Goal: Task Accomplishment & Management: Use online tool/utility

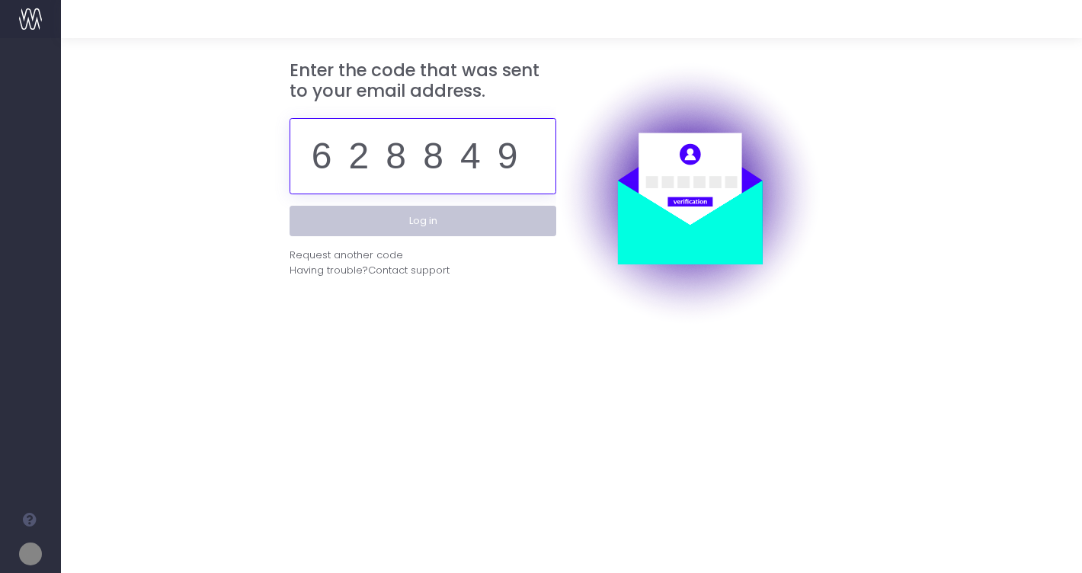
type input "628849"
click at [447, 225] on button "Log in" at bounding box center [422, 221] width 267 height 30
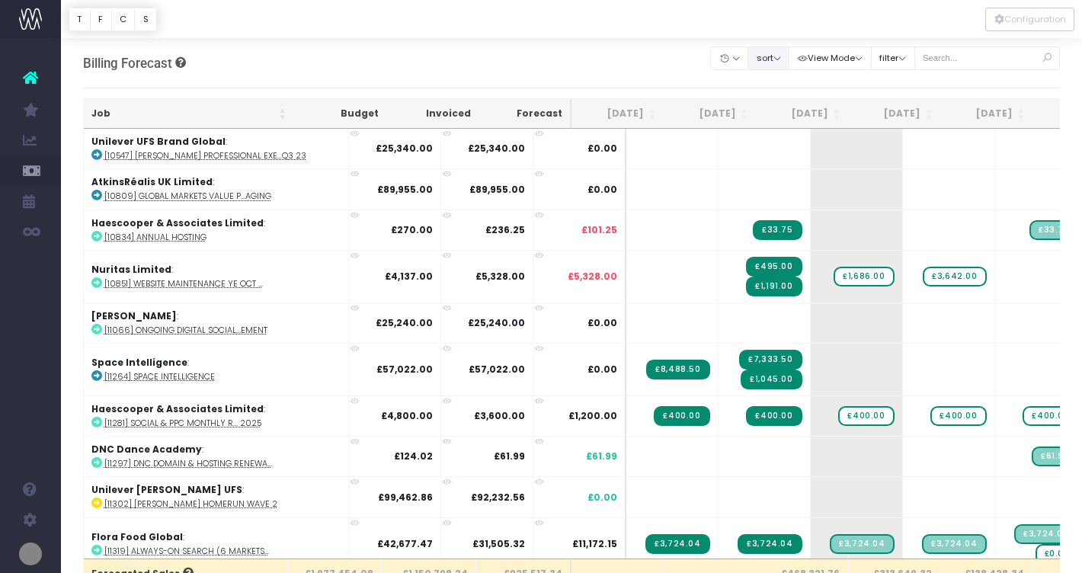
click at [787, 62] on button "sort" at bounding box center [768, 58] width 42 height 24
click at [801, 82] on link "Sort by Job Name Desc" at bounding box center [807, 88] width 119 height 26
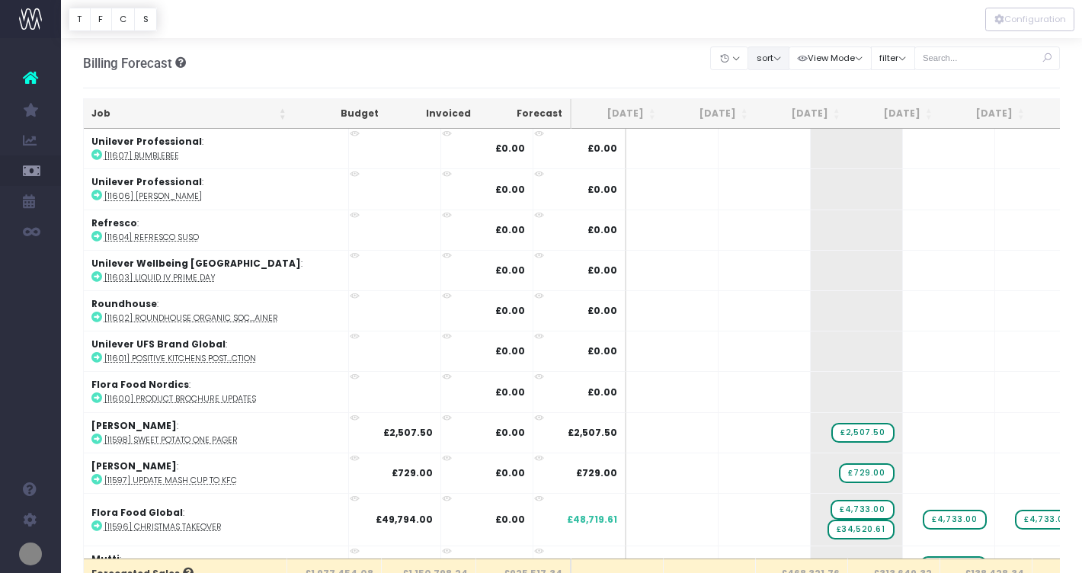
click at [789, 64] on button "sort" at bounding box center [768, 58] width 42 height 24
click at [794, 80] on link "Sort by Job Name Asc" at bounding box center [807, 88] width 119 height 26
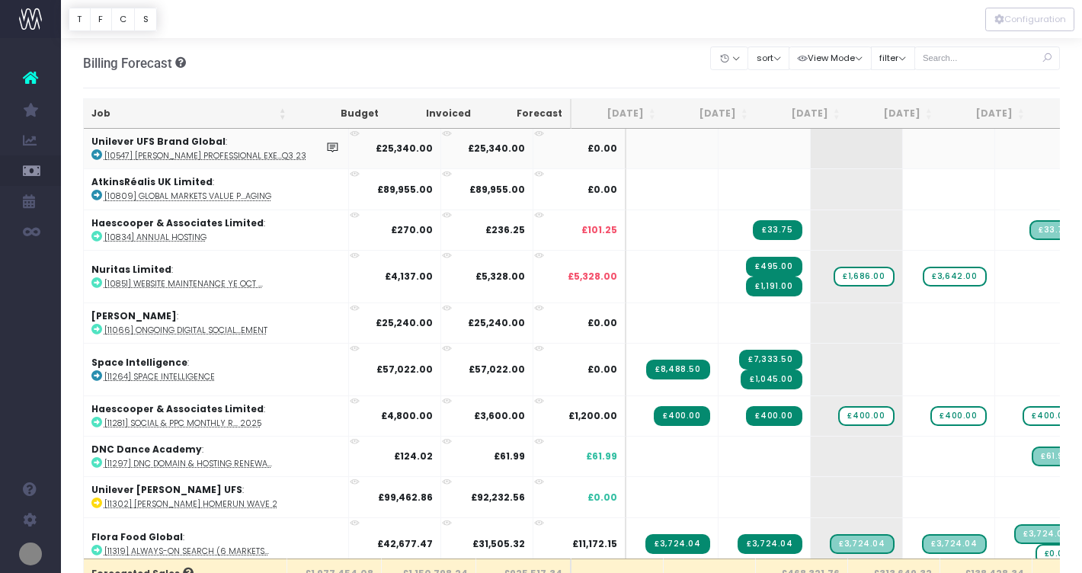
click at [92, 155] on icon at bounding box center [96, 154] width 11 height 11
click at [96, 195] on icon at bounding box center [96, 195] width 11 height 11
click at [97, 282] on icon at bounding box center [96, 282] width 11 height 11
click at [95, 329] on icon at bounding box center [96, 329] width 11 height 11
click at [97, 376] on icon at bounding box center [96, 375] width 11 height 11
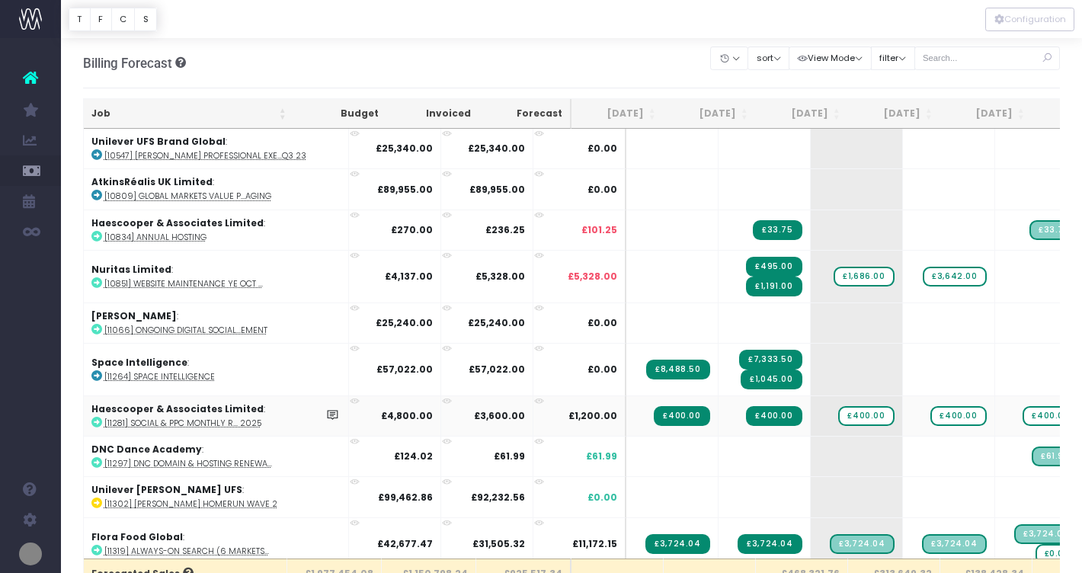
click at [97, 423] on icon at bounding box center [96, 422] width 11 height 11
click at [838, 418] on span "£400.00" at bounding box center [866, 416] width 56 height 20
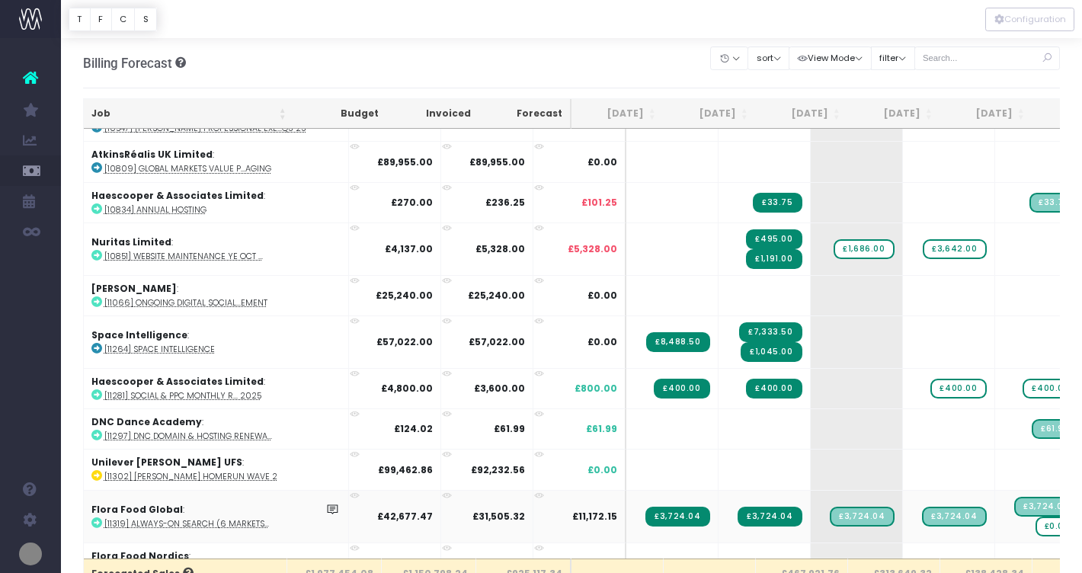
scroll to position [28, 0]
click at [94, 522] on icon at bounding box center [96, 521] width 11 height 11
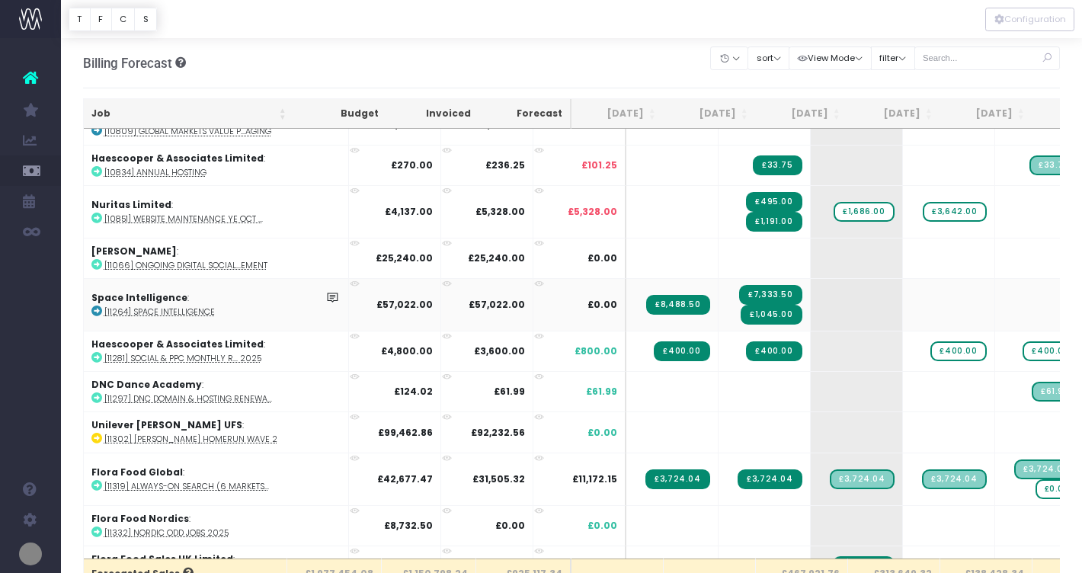
scroll to position [68, 0]
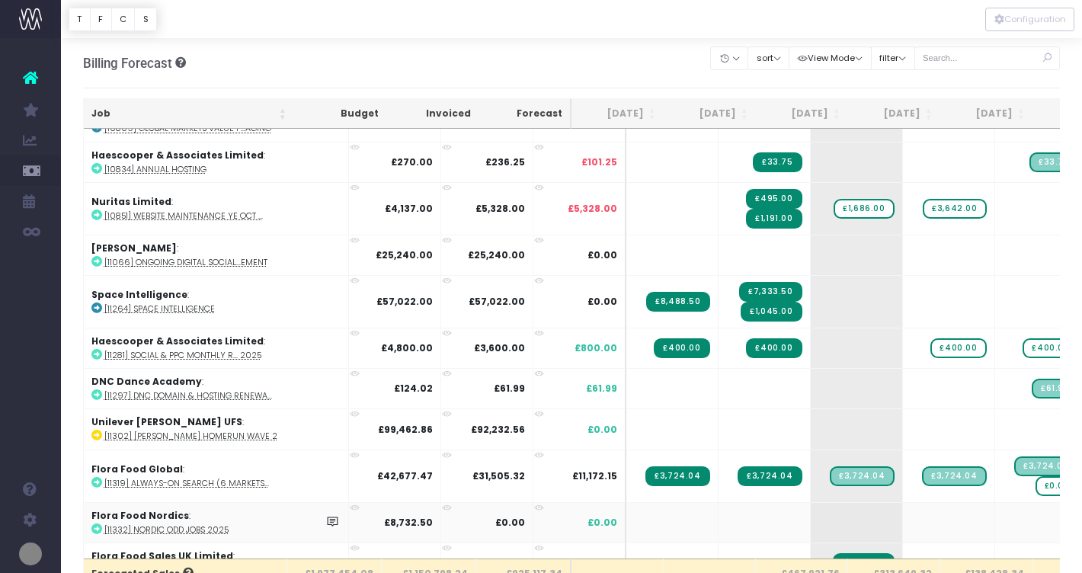
click at [97, 523] on icon at bounding box center [96, 528] width 11 height 11
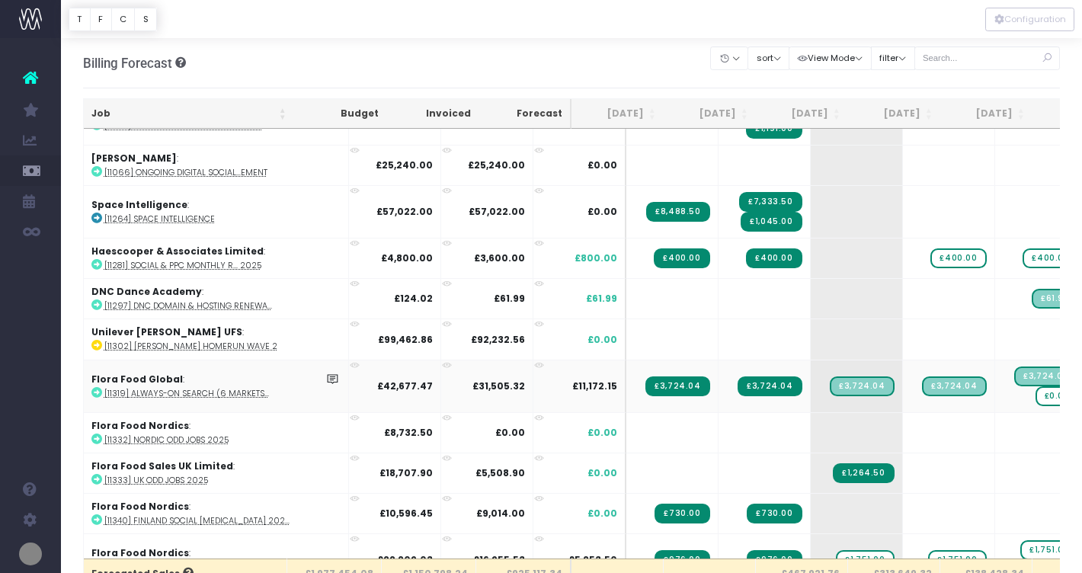
scroll to position [159, 0]
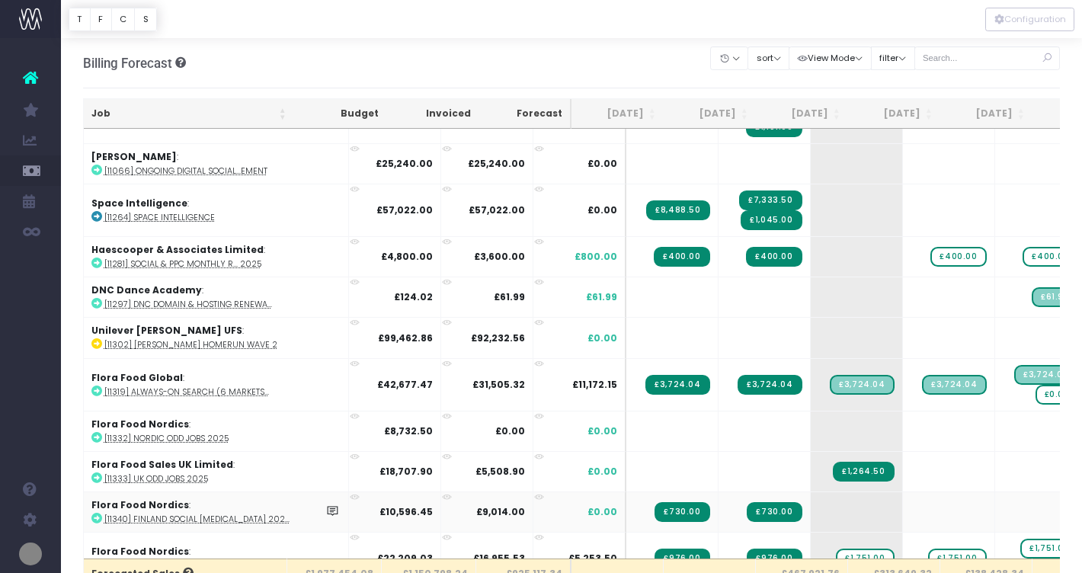
click at [94, 517] on icon at bounding box center [96, 518] width 11 height 11
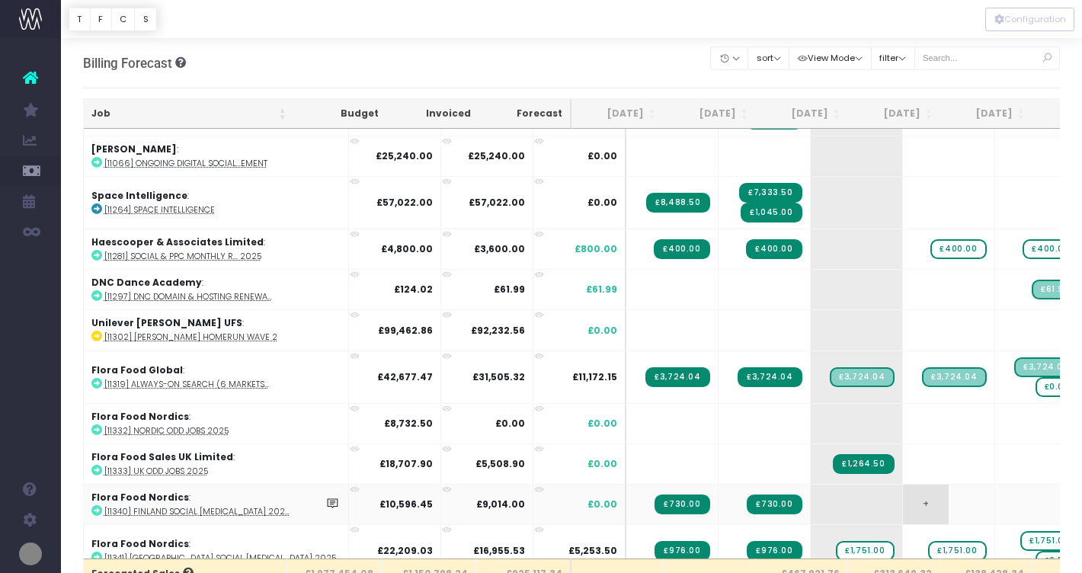
click at [903, 500] on span "+" at bounding box center [926, 504] width 46 height 40
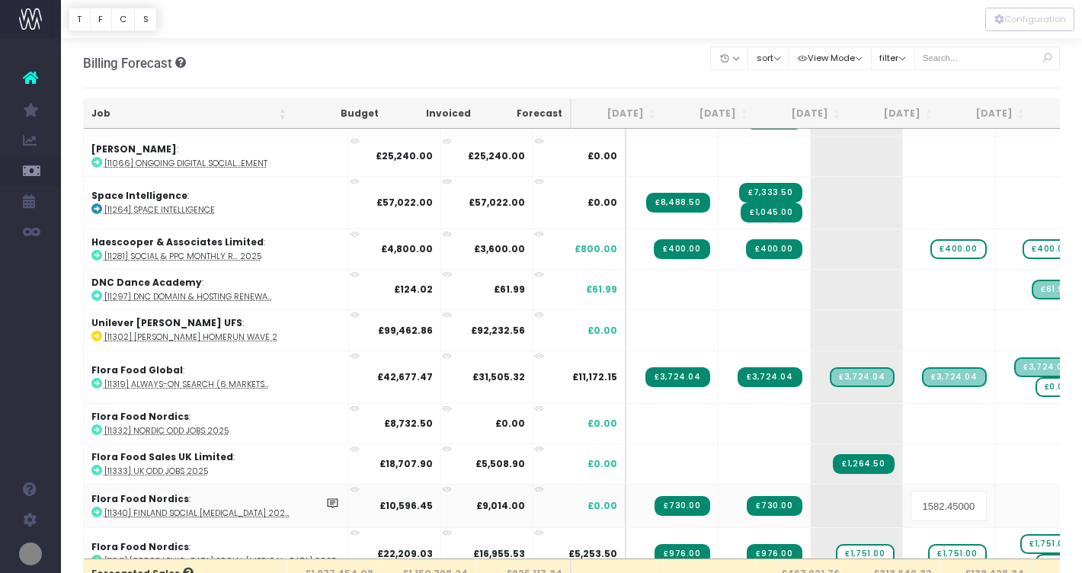
scroll to position [0, 46]
type input "529"
click at [1008, 500] on body "Oh my... this is bad. wayahead wasn't able to load this page. Please contact su…" at bounding box center [541, 286] width 1082 height 573
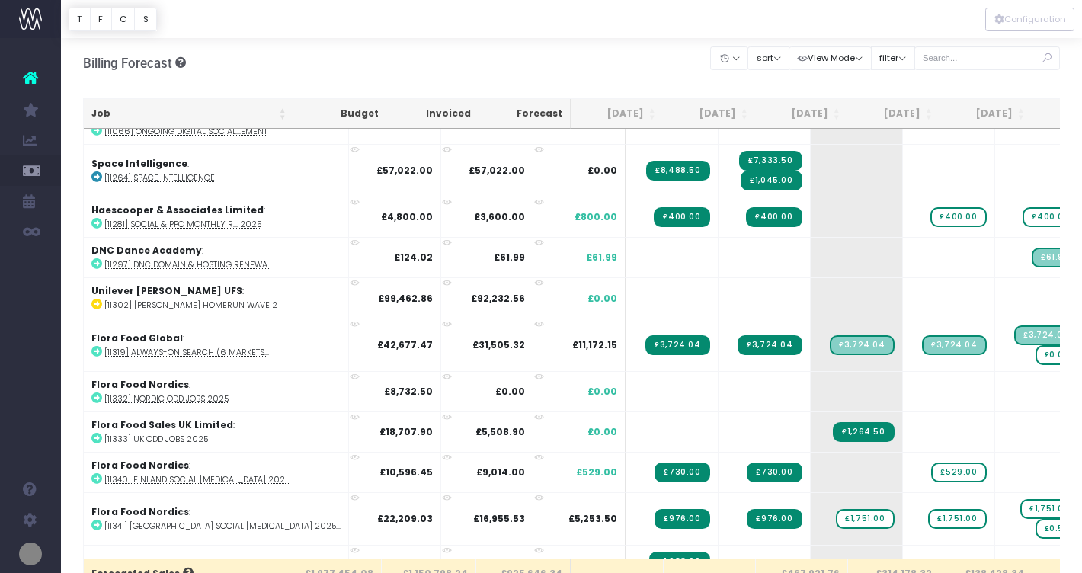
scroll to position [200, 0]
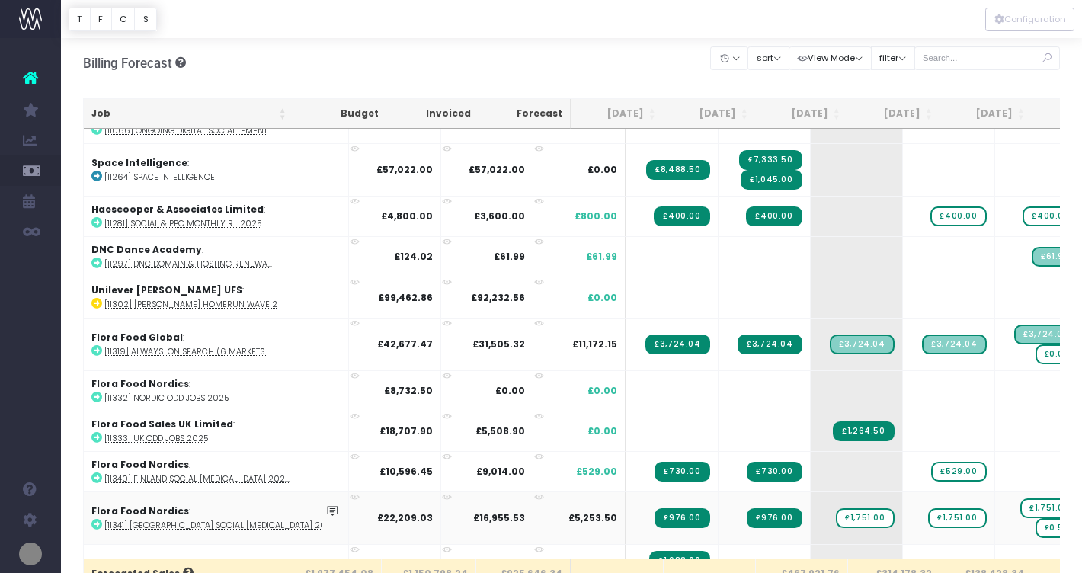
click at [94, 520] on icon at bounding box center [96, 524] width 11 height 11
click at [93, 525] on icon at bounding box center [96, 524] width 11 height 11
click at [836, 516] on span "£1,751.00" at bounding box center [865, 518] width 58 height 20
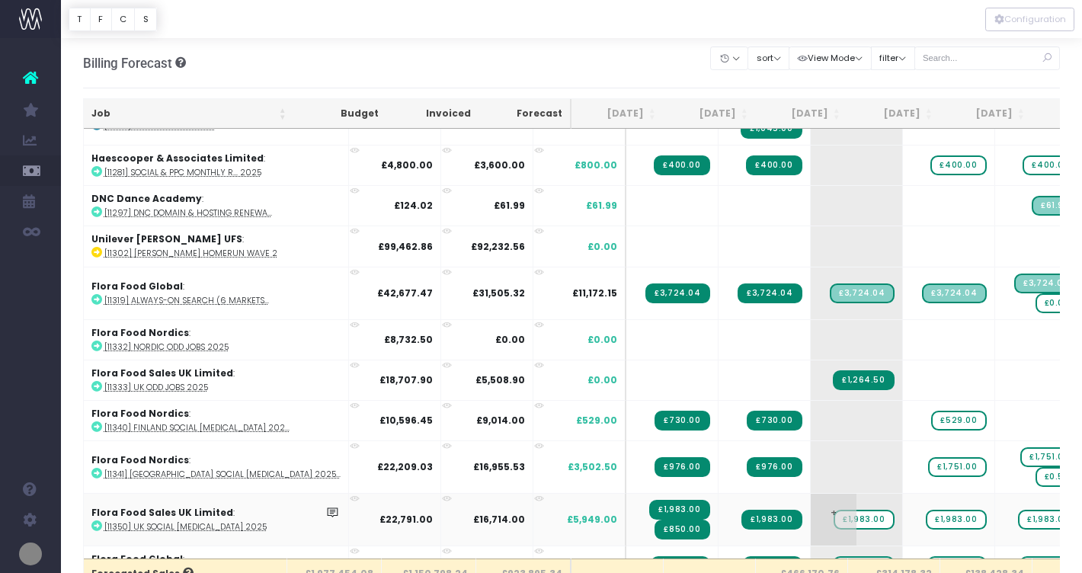
scroll to position [245, 0]
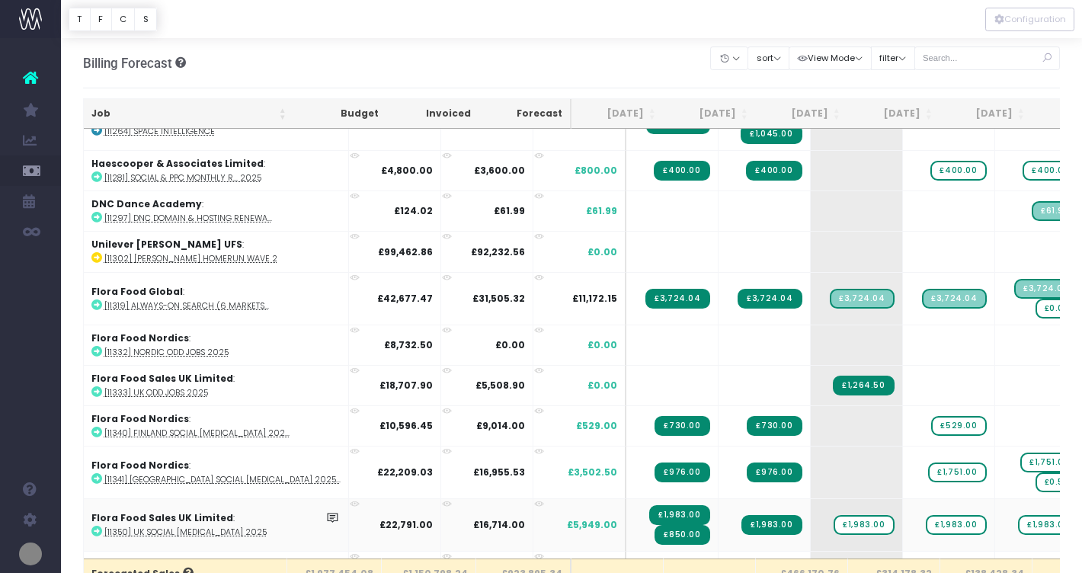
click at [99, 529] on icon at bounding box center [96, 531] width 11 height 11
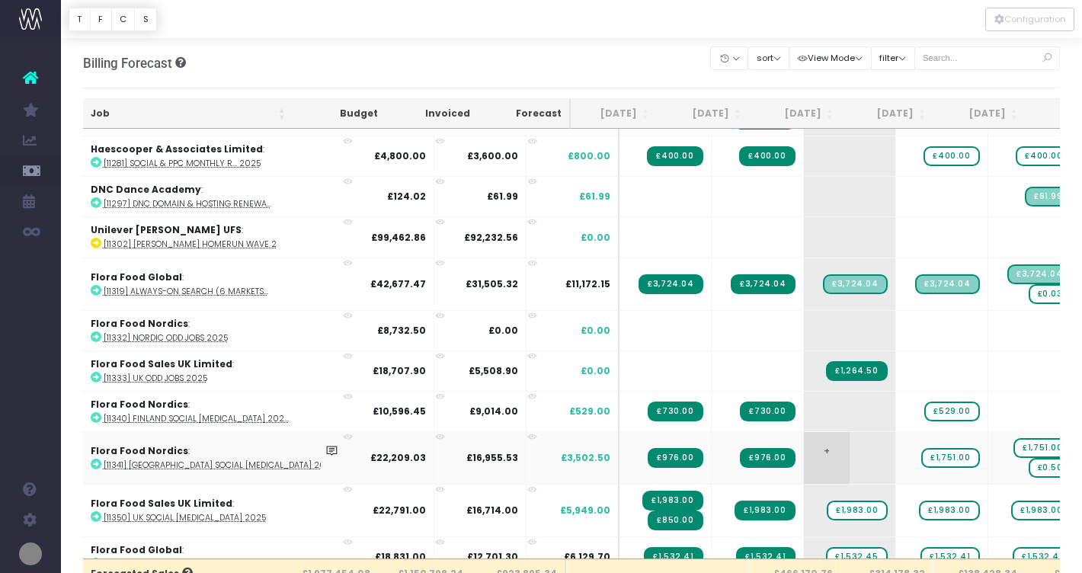
scroll to position [258, 7]
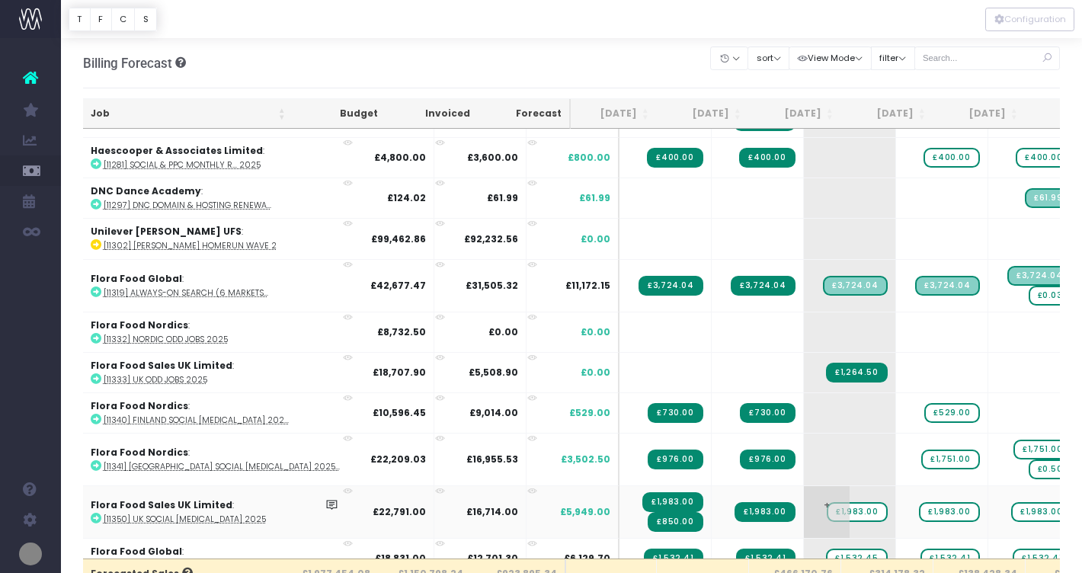
click at [826, 513] on span "£1,983.00" at bounding box center [856, 512] width 60 height 20
click at [649, 25] on div at bounding box center [571, 19] width 1021 height 38
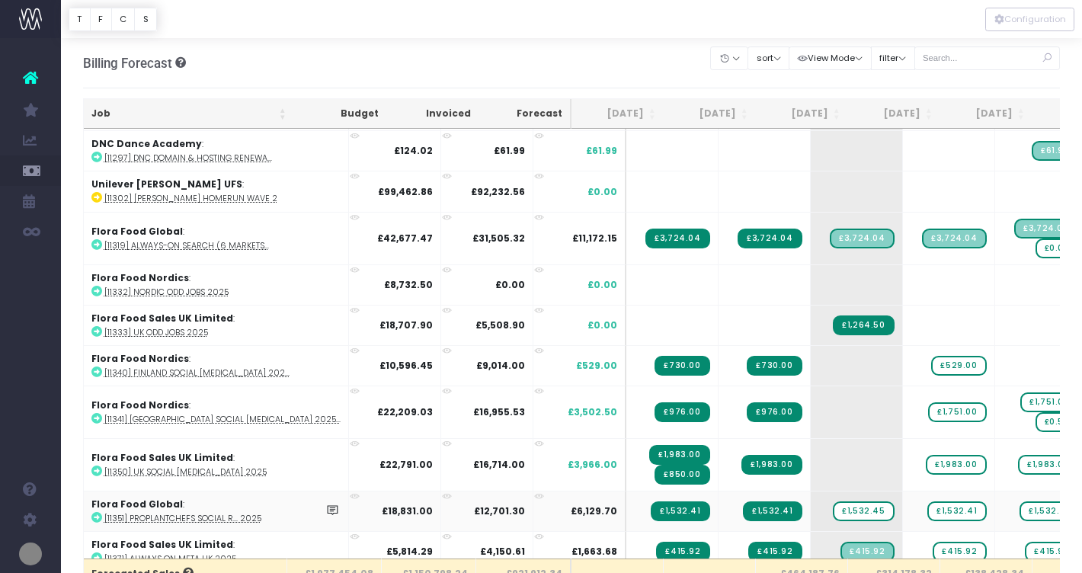
click at [93, 514] on icon at bounding box center [96, 517] width 11 height 11
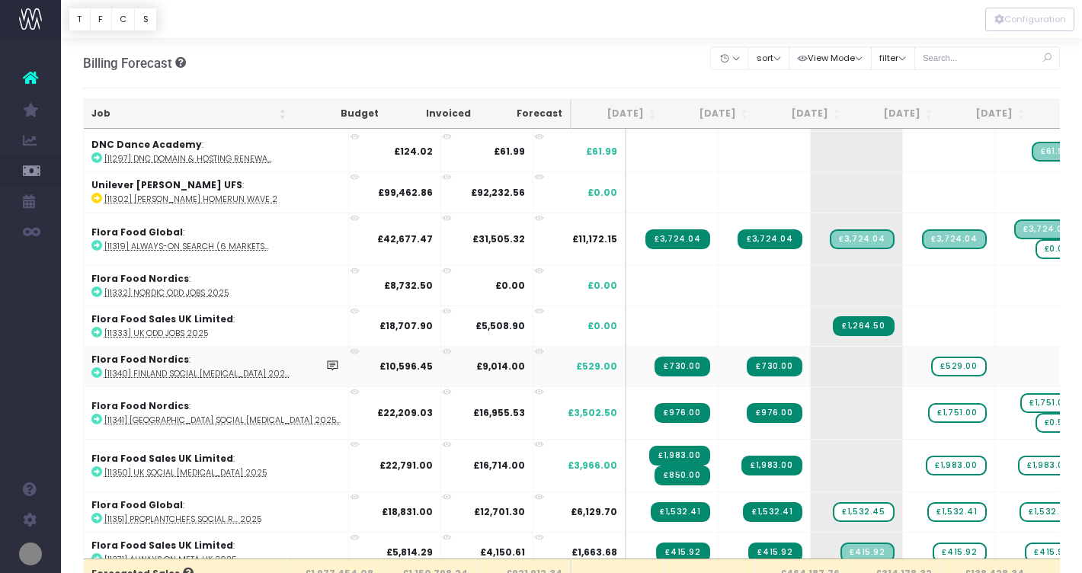
scroll to position [298, 0]
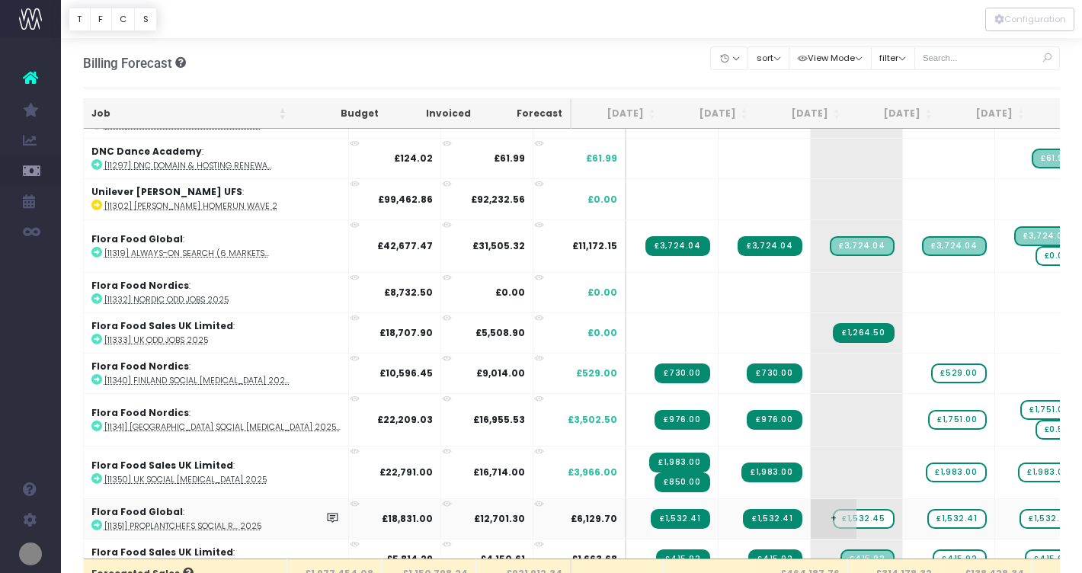
click at [833, 515] on span "£1,532.45" at bounding box center [863, 519] width 61 height 20
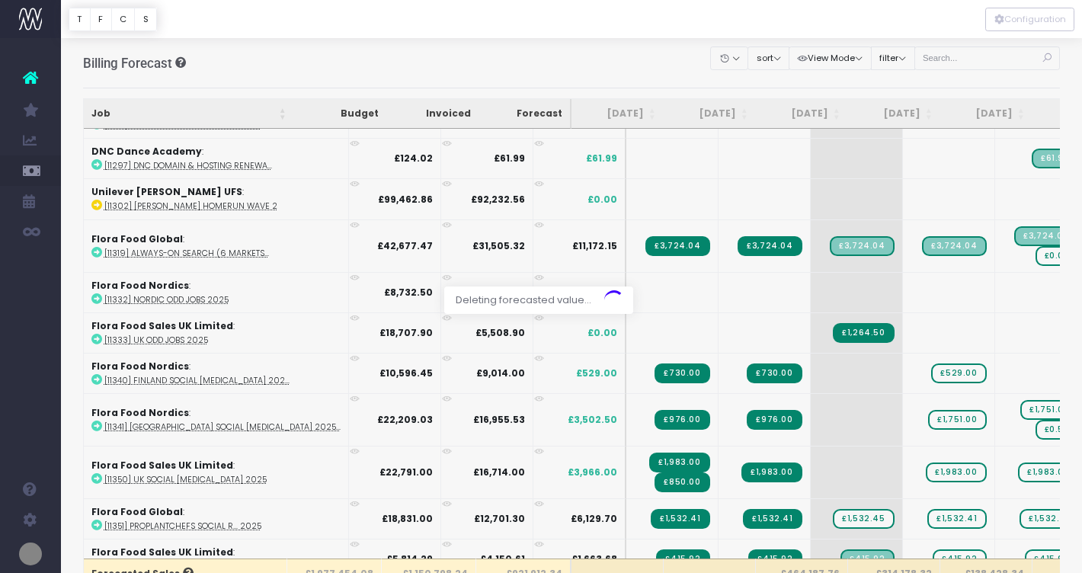
click at [795, 24] on div at bounding box center [571, 19] width 1021 height 38
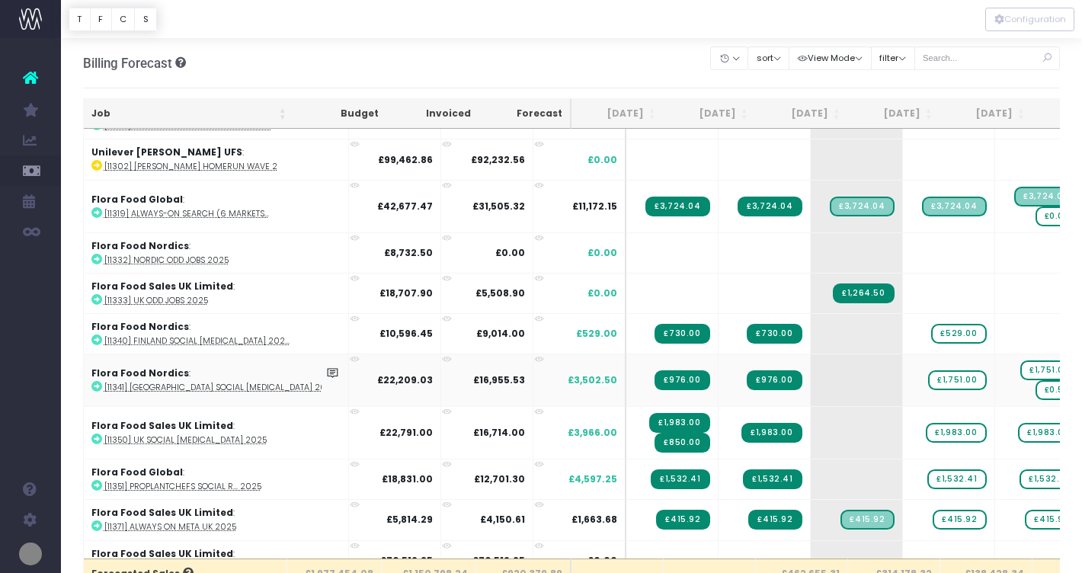
scroll to position [338, 0]
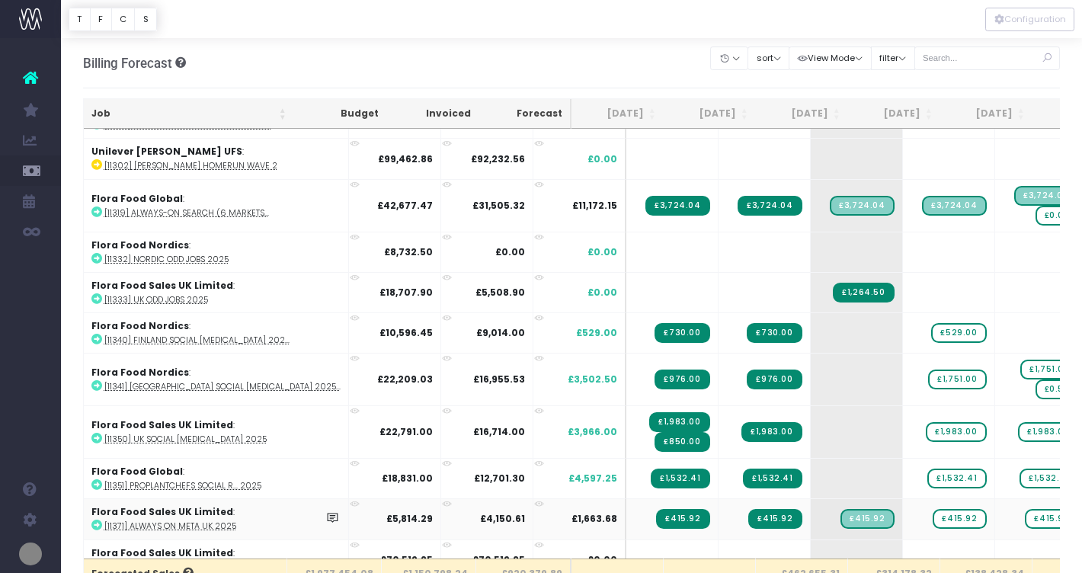
click at [96, 523] on icon at bounding box center [96, 524] width 11 height 11
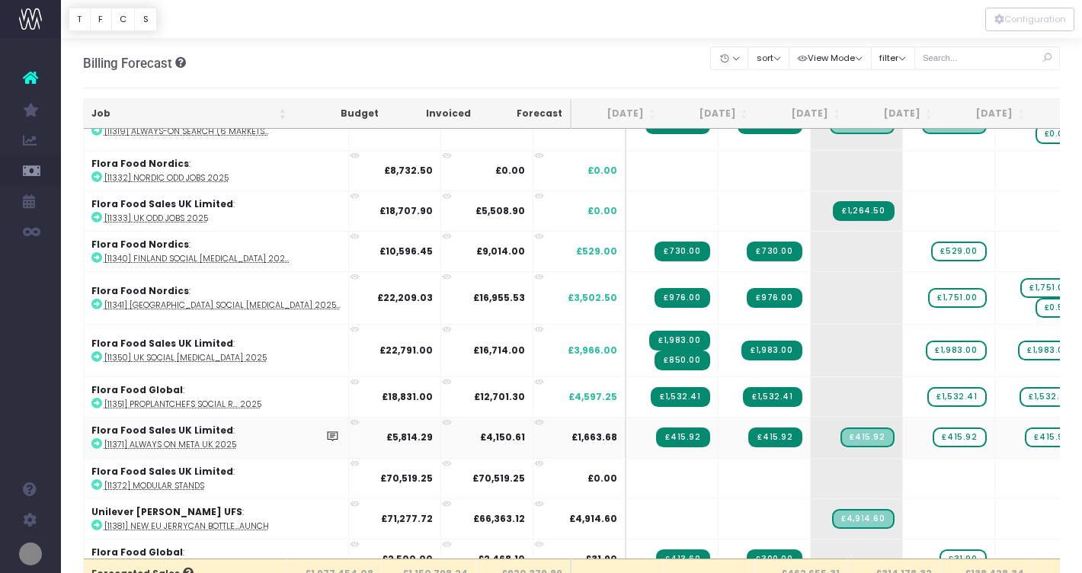
scroll to position [421, 0]
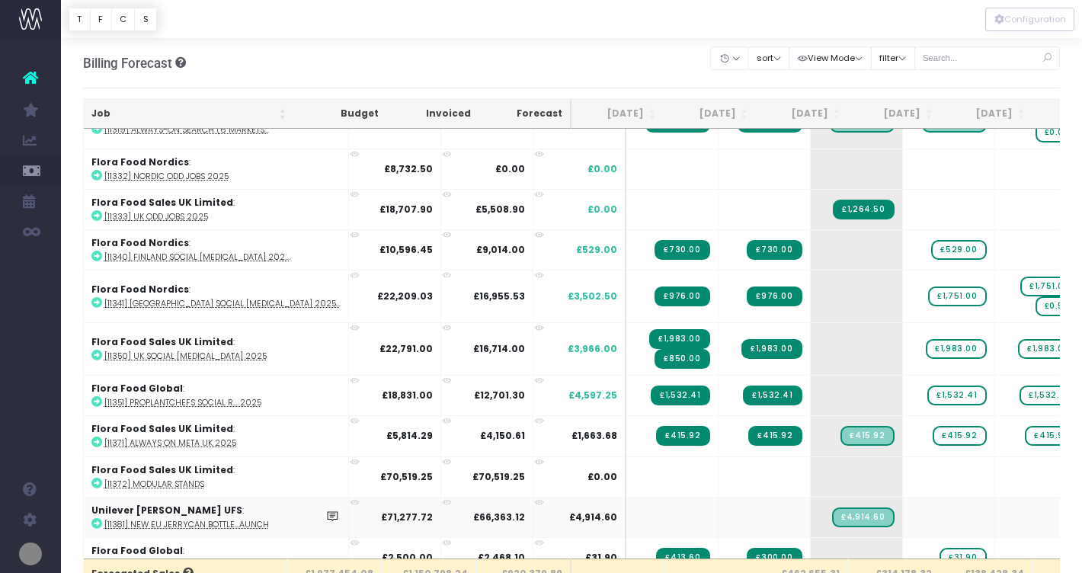
click at [94, 521] on icon at bounding box center [96, 523] width 11 height 11
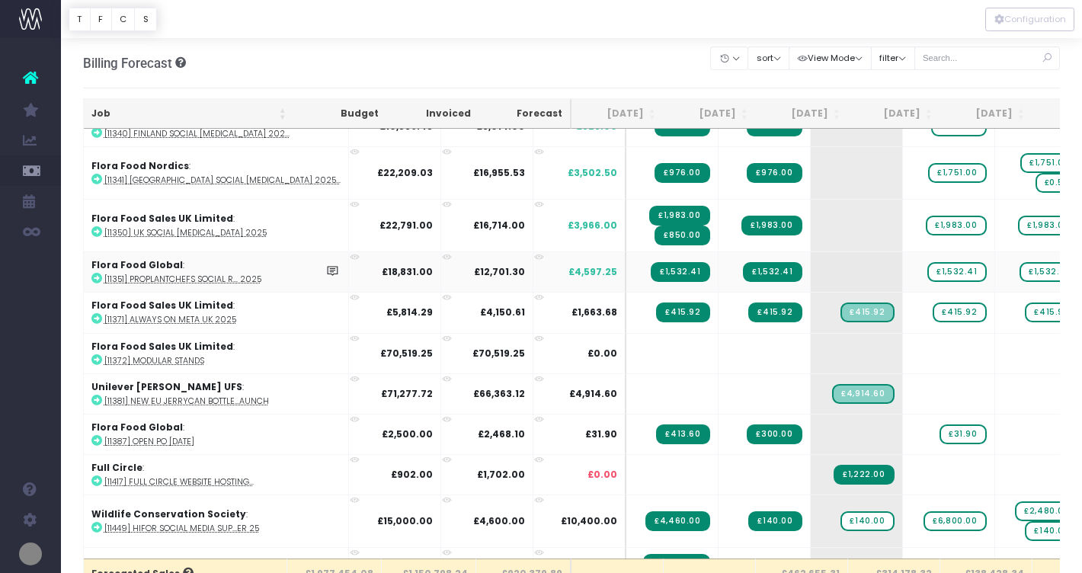
scroll to position [545, 0]
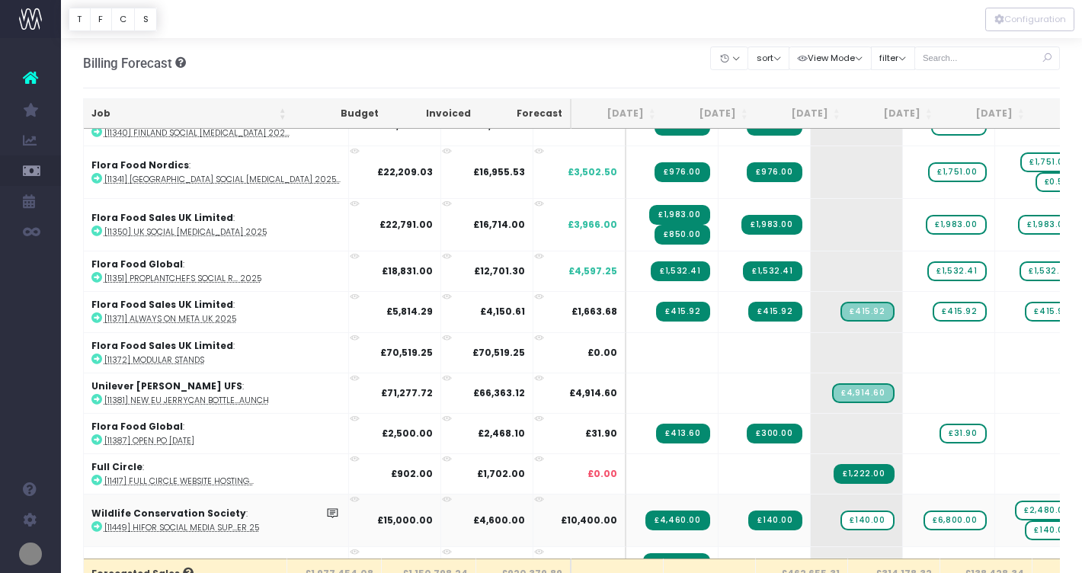
click at [94, 526] on icon at bounding box center [96, 526] width 11 height 11
click at [840, 513] on span "£140.00" at bounding box center [866, 520] width 53 height 20
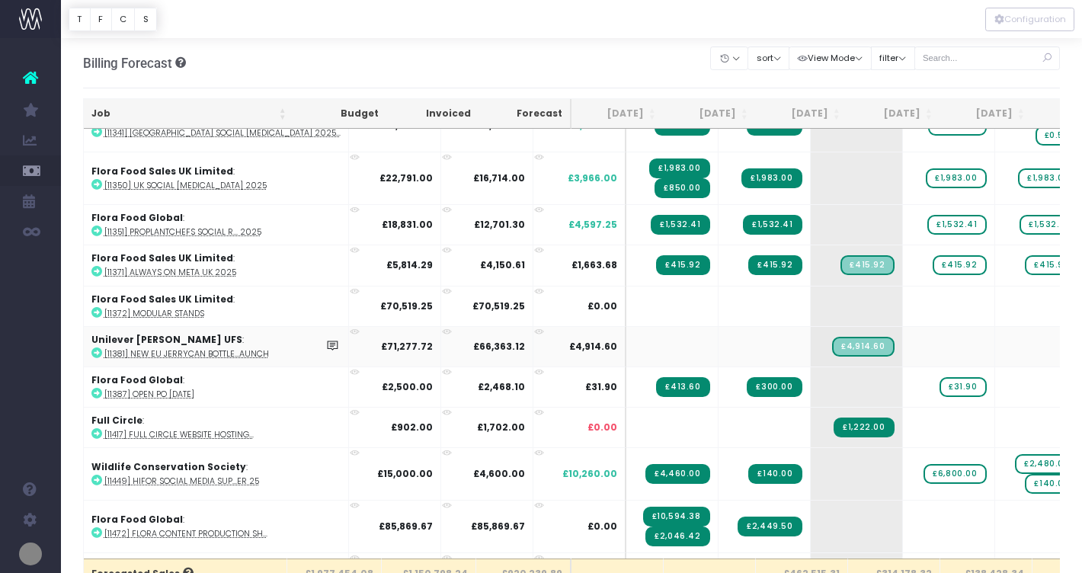
scroll to position [595, 0]
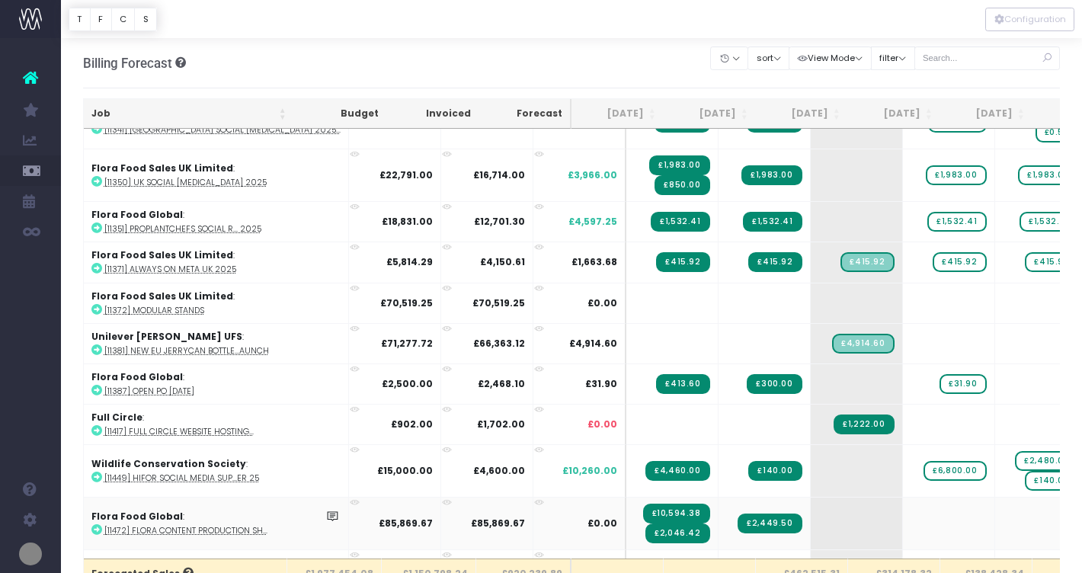
click at [94, 525] on icon at bounding box center [96, 529] width 11 height 11
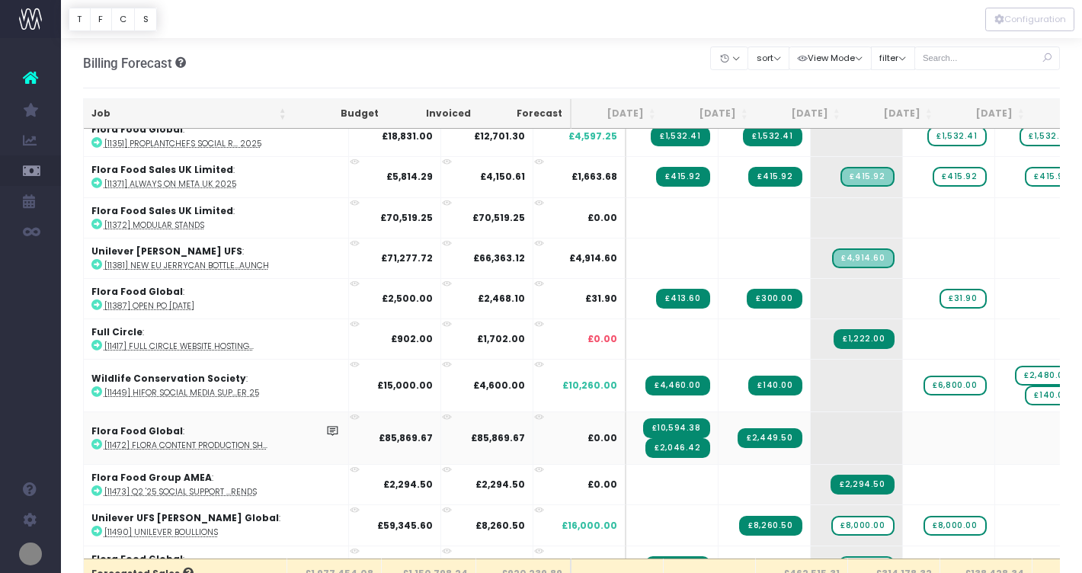
scroll to position [682, 0]
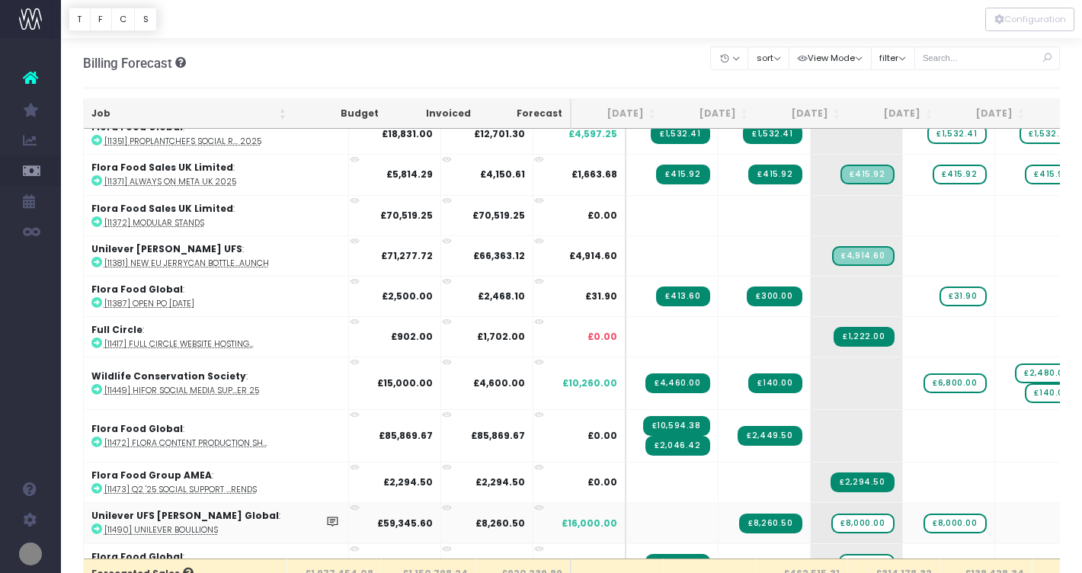
click at [95, 526] on icon at bounding box center [96, 528] width 11 height 11
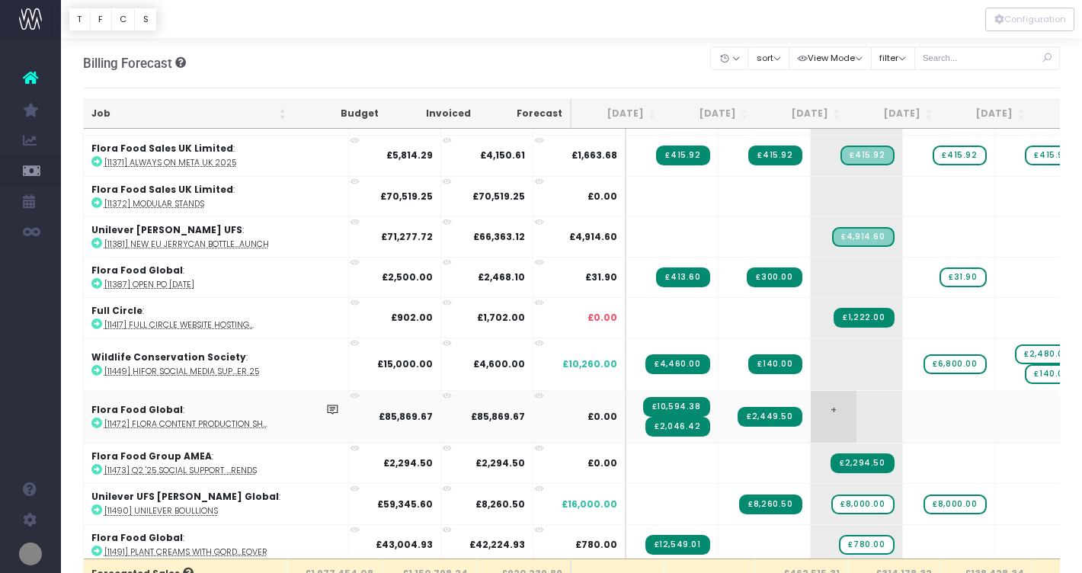
scroll to position [708, 0]
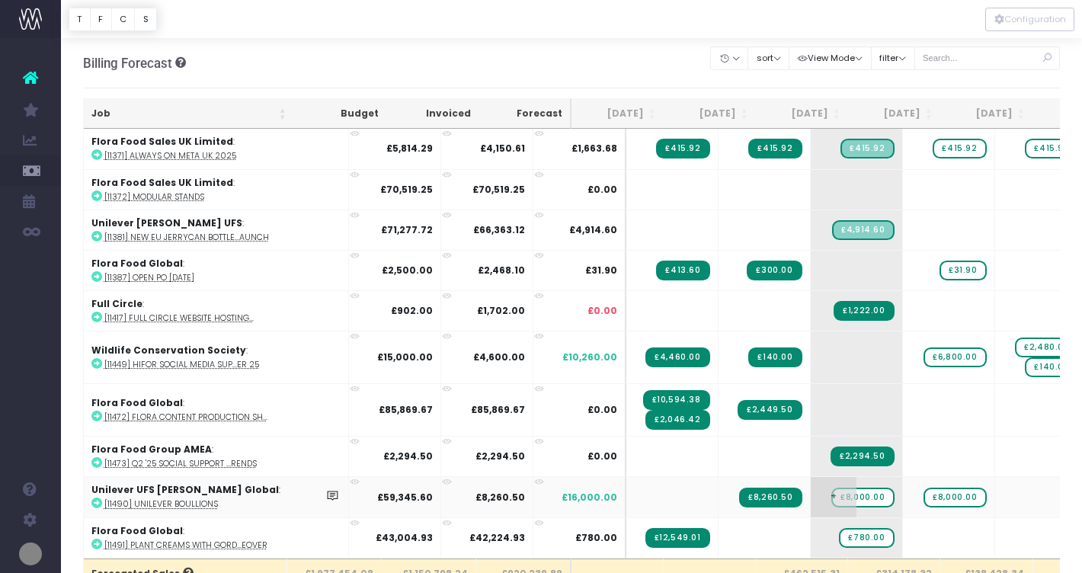
click at [831, 495] on span "£8,000.00" at bounding box center [862, 497] width 62 height 20
click at [923, 493] on span "£8,000.00" at bounding box center [954, 497] width 62 height 20
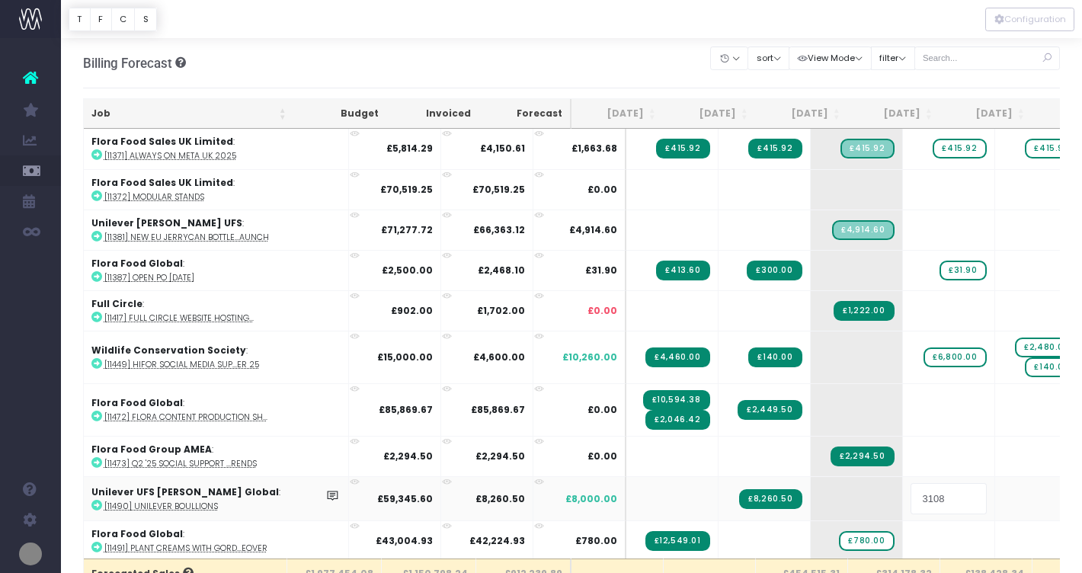
type input "31085"
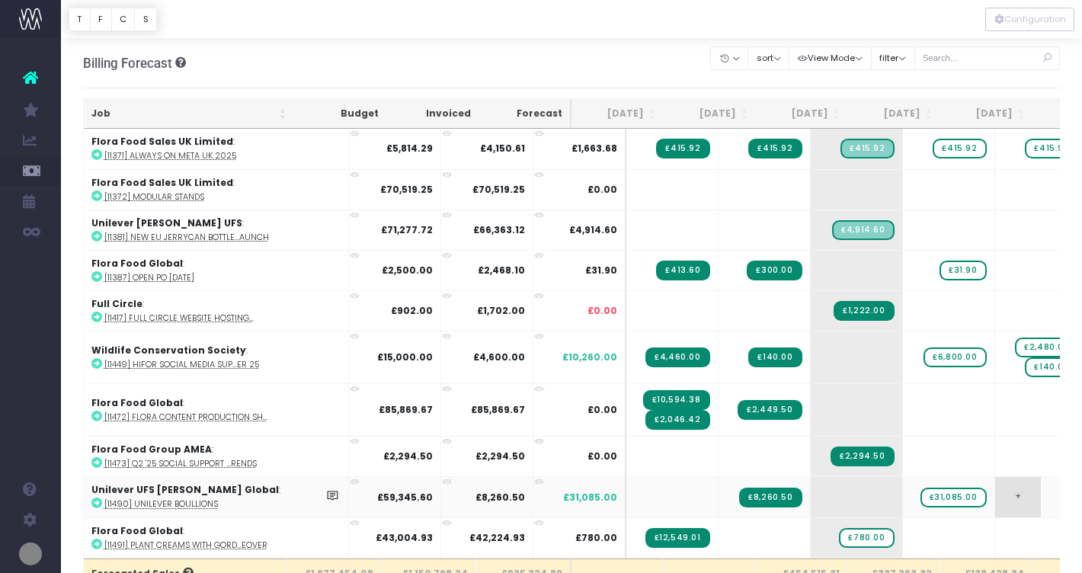
click at [995, 497] on span "+" at bounding box center [1018, 497] width 46 height 40
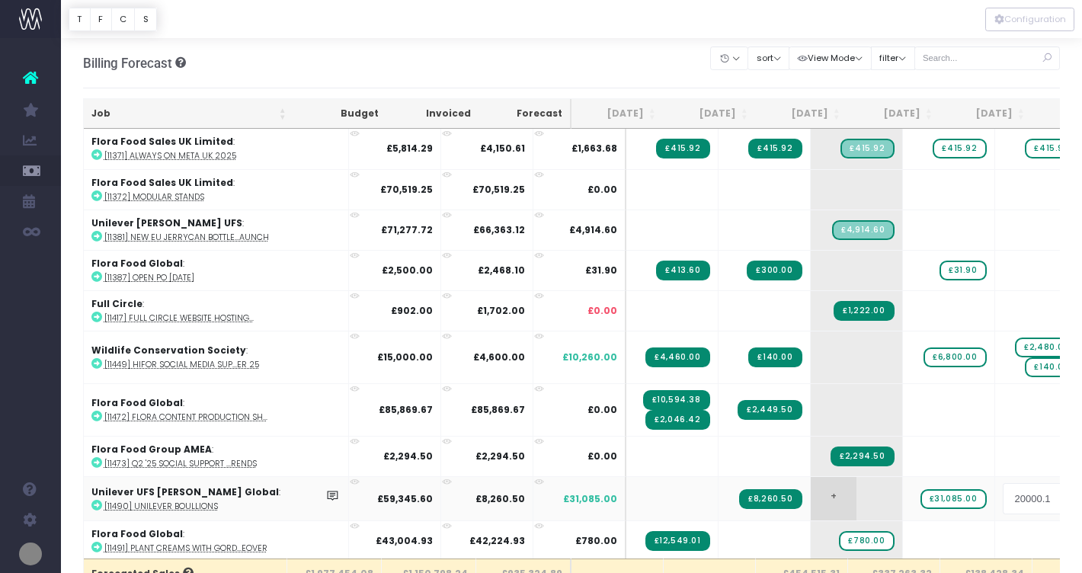
click at [818, 499] on body "Oh my... this is bad. wayahead wasn't able to load this page. Please contact su…" at bounding box center [541, 286] width 1082 height 573
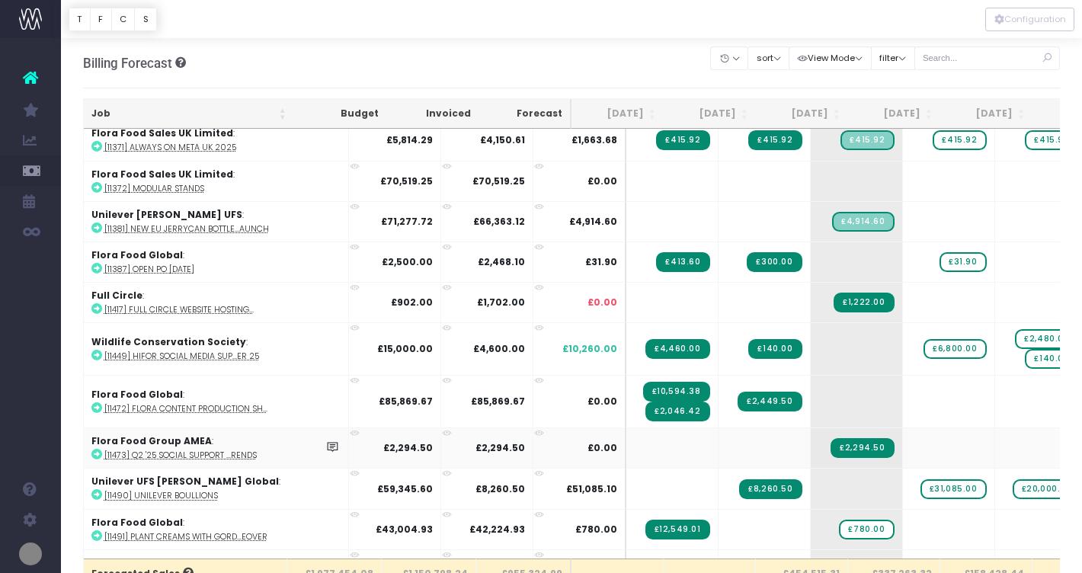
scroll to position [724, 0]
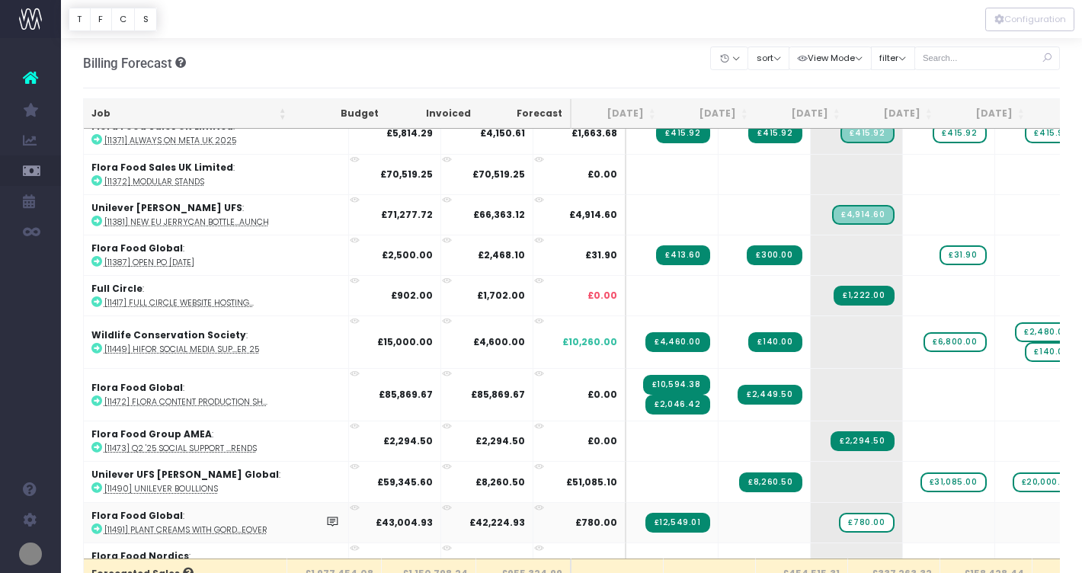
click at [94, 528] on icon at bounding box center [96, 528] width 11 height 11
click at [839, 516] on span "£780.00" at bounding box center [866, 523] width 55 height 20
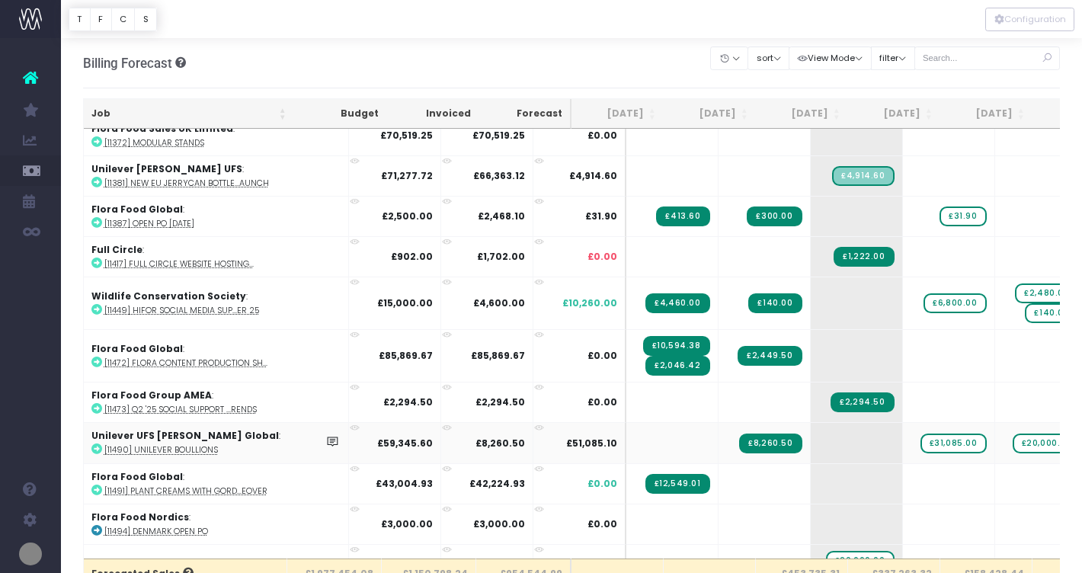
scroll to position [763, 0]
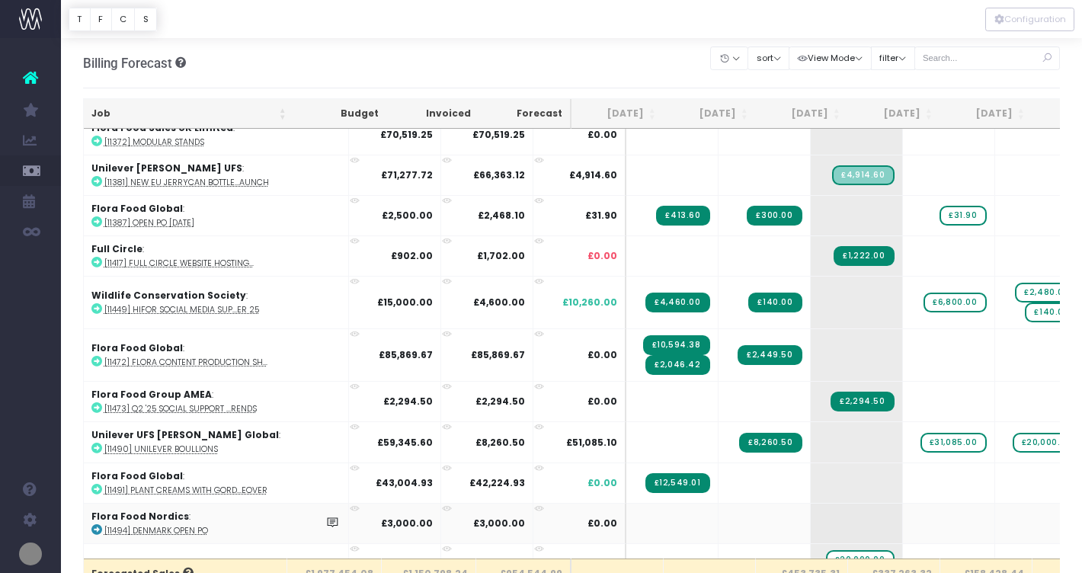
click at [96, 526] on icon at bounding box center [96, 529] width 11 height 11
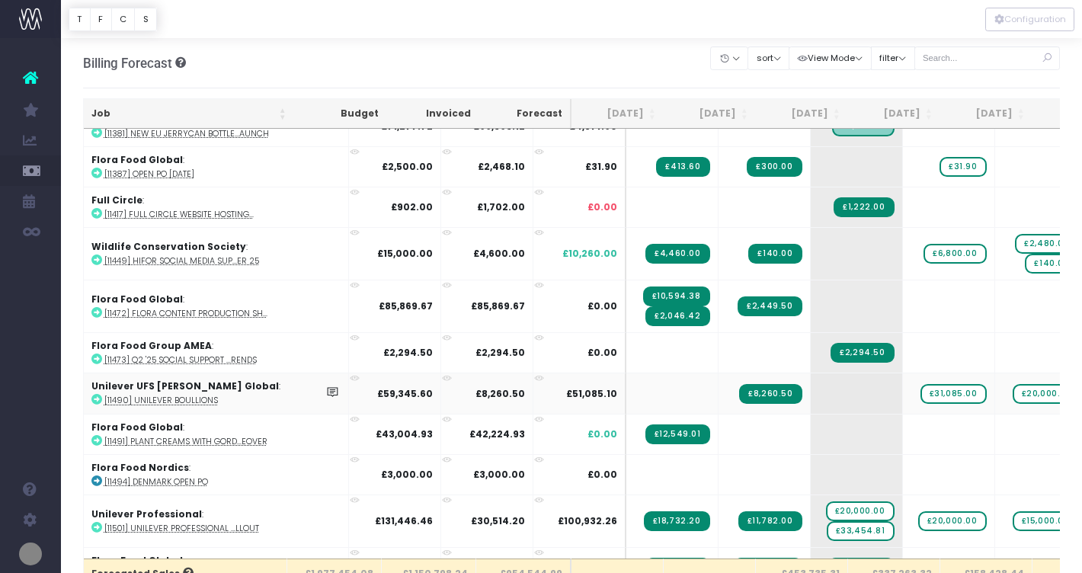
scroll to position [821, 0]
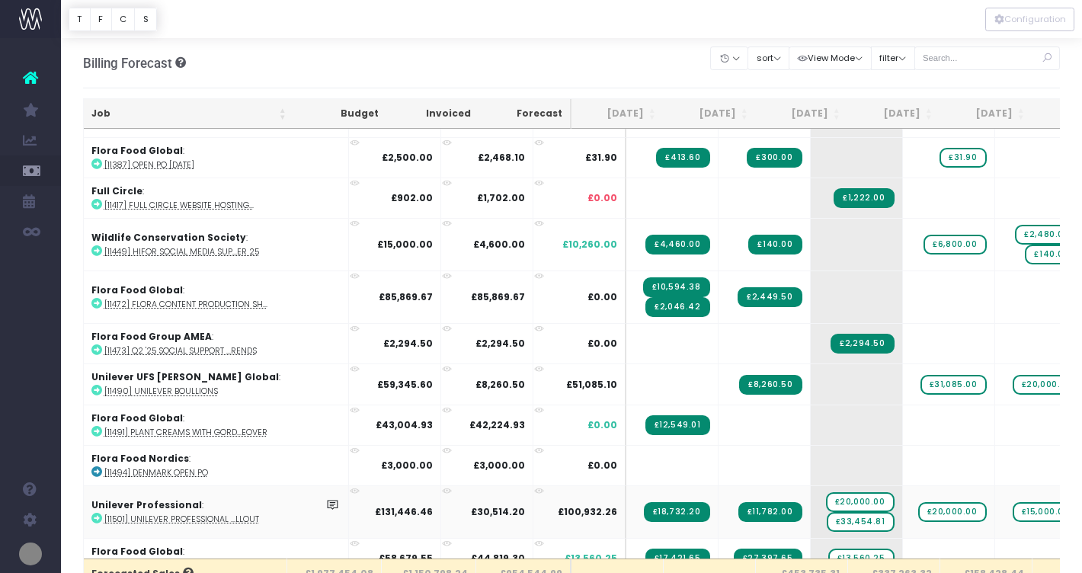
click at [94, 513] on icon at bounding box center [96, 518] width 11 height 11
click at [826, 515] on span "£33,454.81" at bounding box center [860, 522] width 68 height 20
click at [647, 25] on div at bounding box center [571, 19] width 1021 height 38
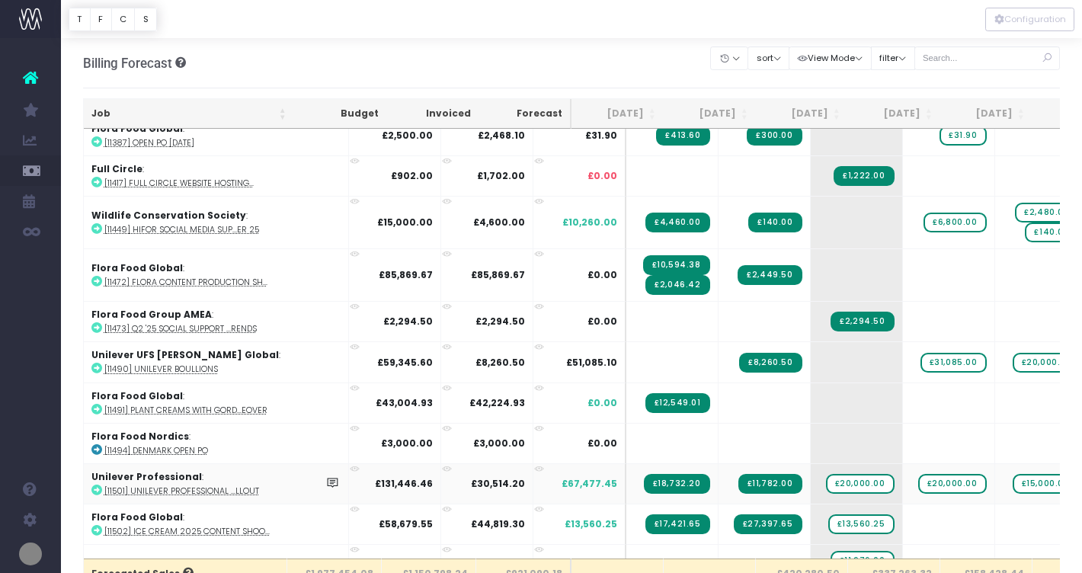
scroll to position [844, 0]
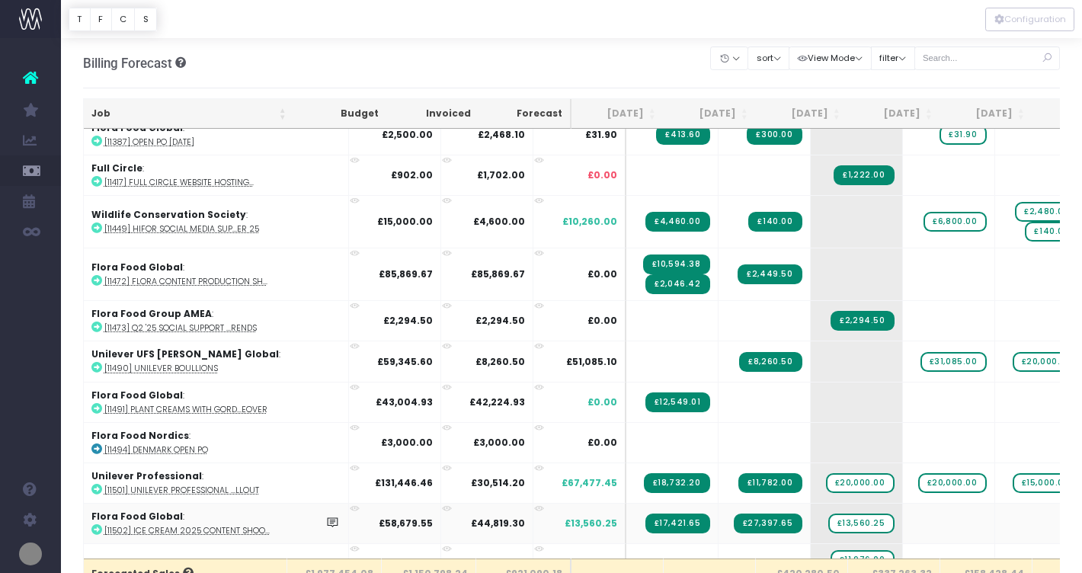
click at [97, 524] on icon at bounding box center [96, 529] width 11 height 11
